Goal: Find specific page/section: Find specific page/section

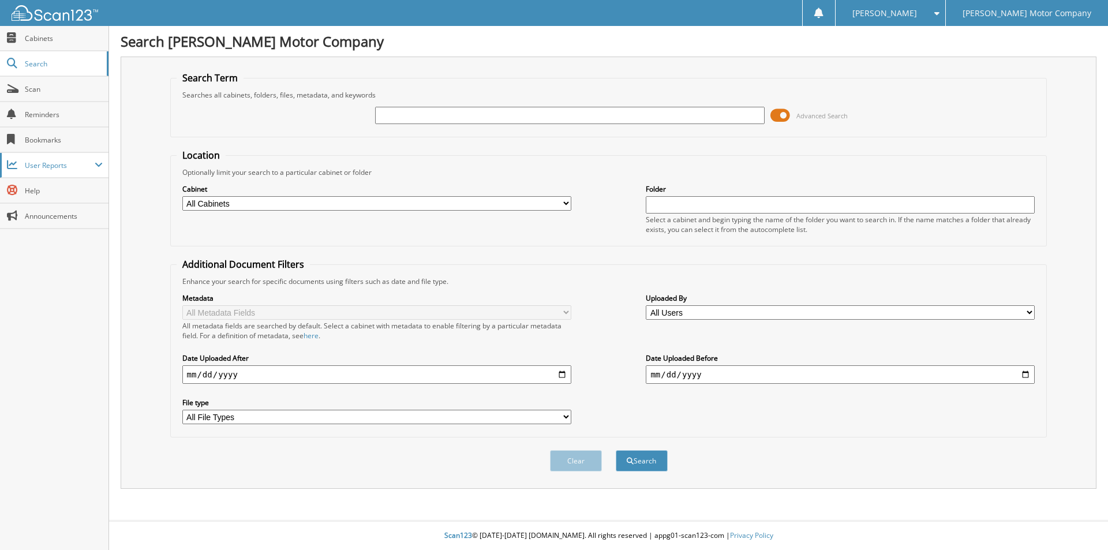
click at [39, 167] on span "User Reports" at bounding box center [60, 165] width 70 height 10
click at [58, 189] on span "My Recent Activity" at bounding box center [60, 190] width 85 height 10
click at [36, 166] on span "User Reports" at bounding box center [60, 165] width 70 height 10
click at [39, 188] on span "My Recent Activity" at bounding box center [60, 190] width 85 height 10
